Goal: Book appointment/travel/reservation

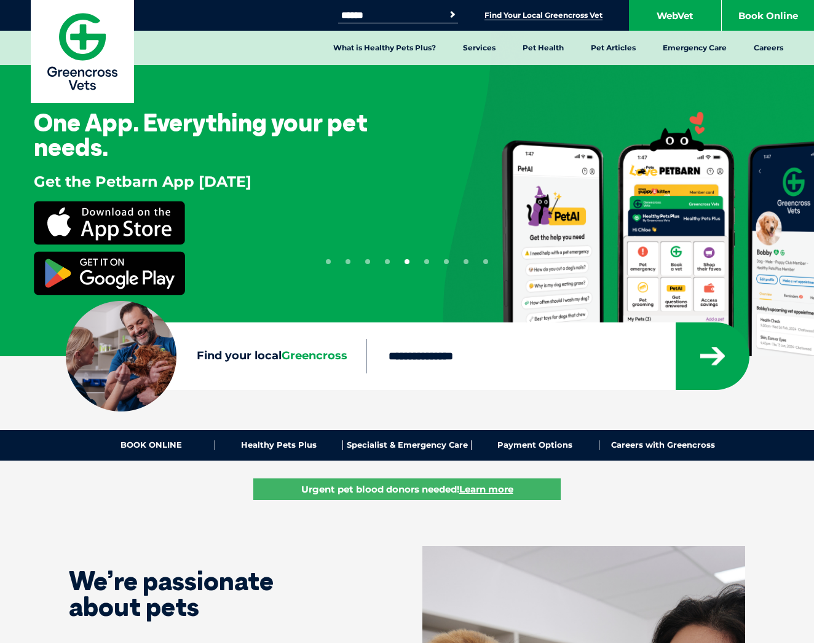
click at [550, 17] on link "Find Your Local Greencross Vet" at bounding box center [543, 15] width 118 height 10
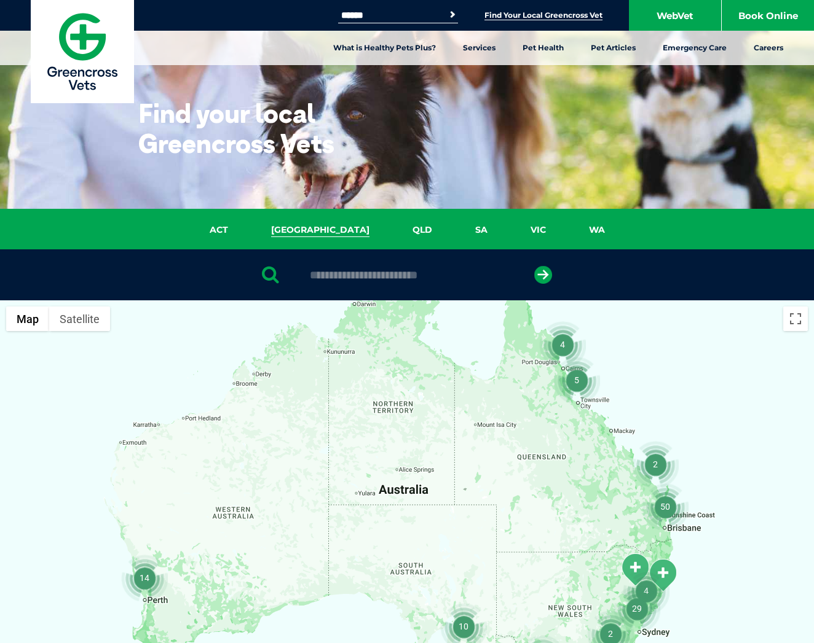
click at [319, 231] on link "[GEOGRAPHIC_DATA]" at bounding box center [320, 230] width 141 height 14
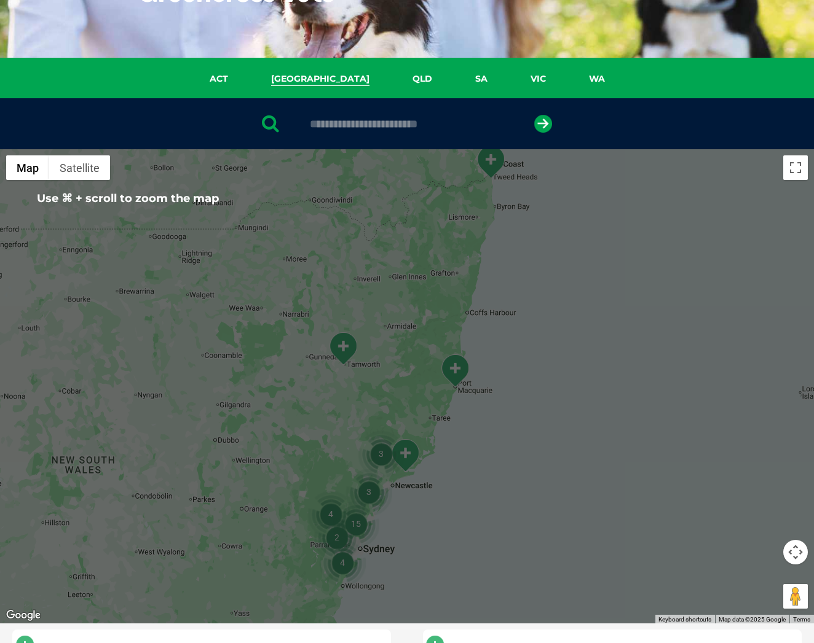
scroll to position [138, 0]
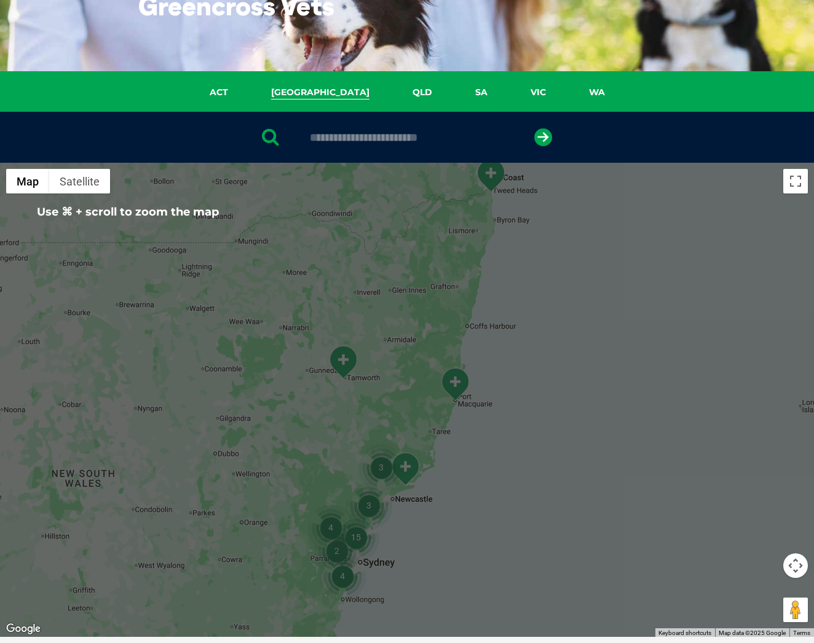
click at [490, 175] on img "Tweed Heads" at bounding box center [490, 176] width 31 height 34
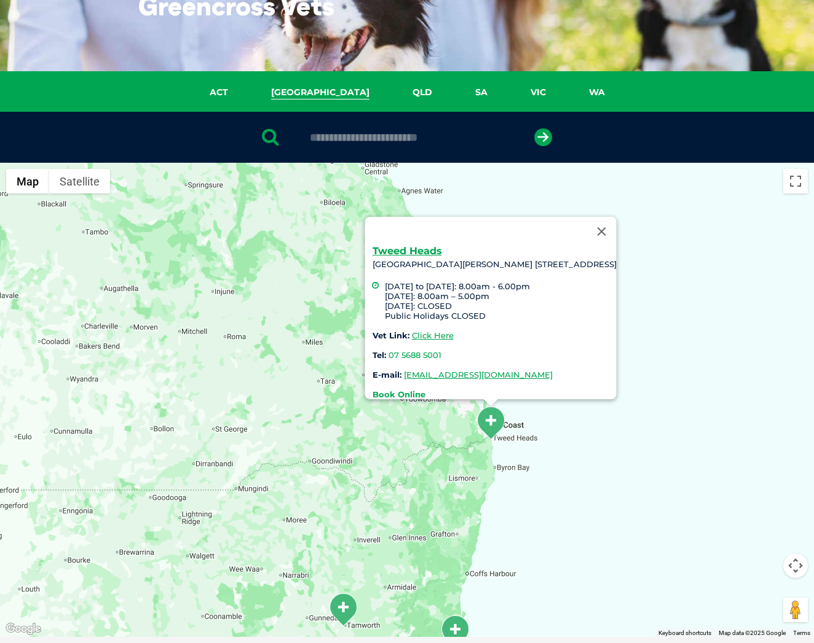
click at [372, 390] on strong "Book Online" at bounding box center [398, 395] width 53 height 10
